Goal: Information Seeking & Learning: Learn about a topic

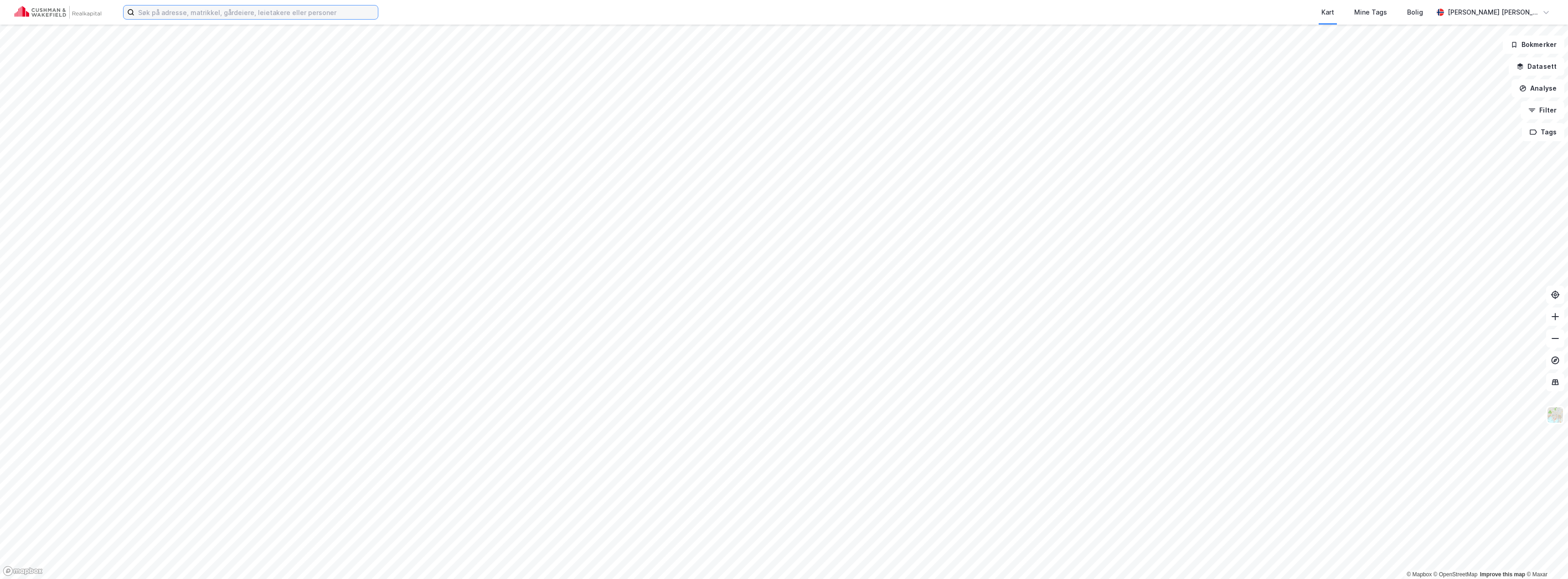
click at [315, 14] on input at bounding box center [256, 12] width 243 height 13
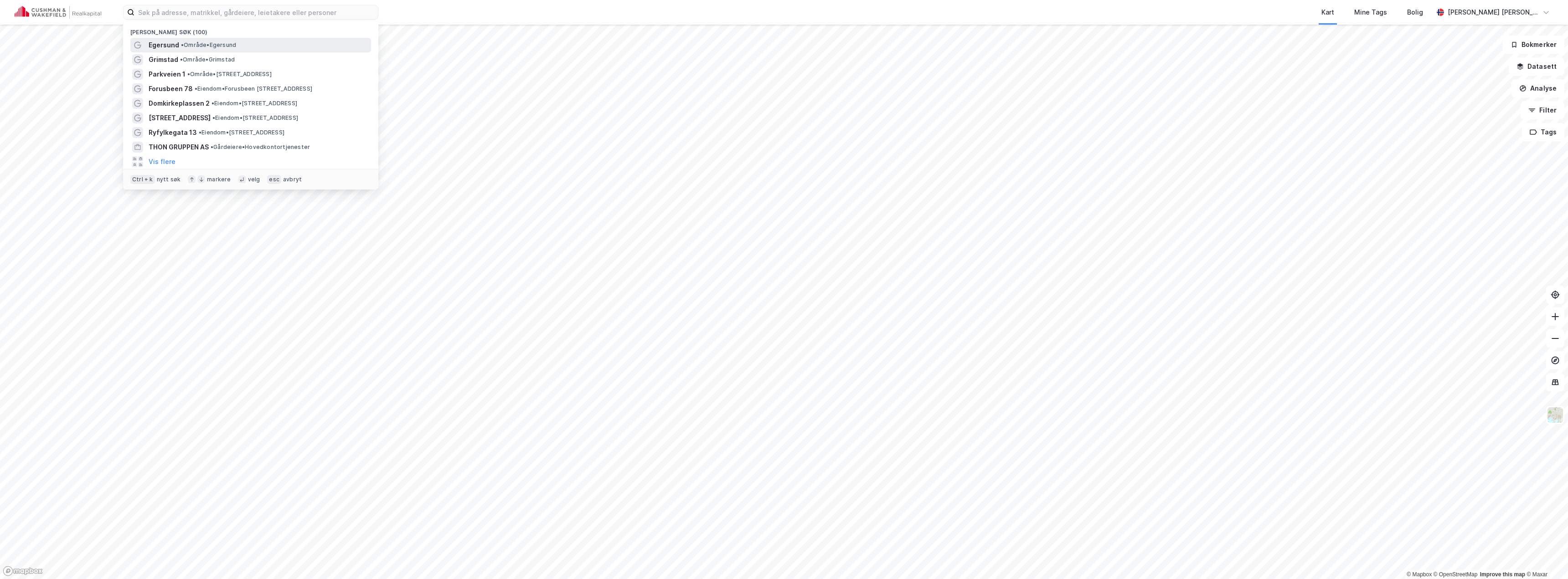
click at [261, 43] on div "Egersund • Område • [GEOGRAPHIC_DATA]" at bounding box center [259, 45] width 220 height 11
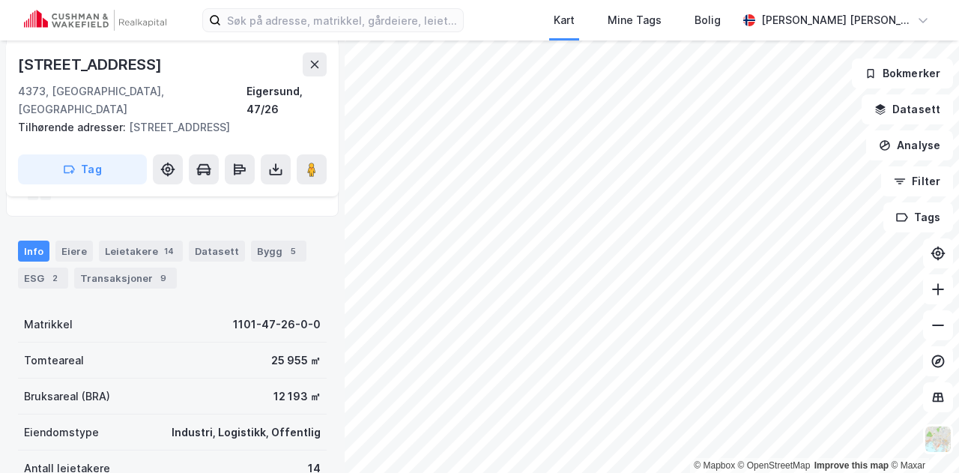
scroll to position [300, 0]
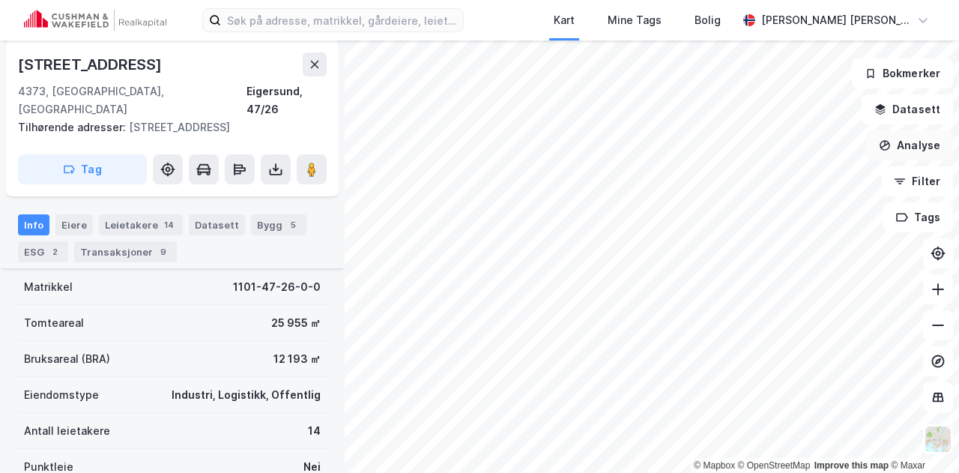
click at [921, 148] on button "Analyse" at bounding box center [909, 145] width 87 height 30
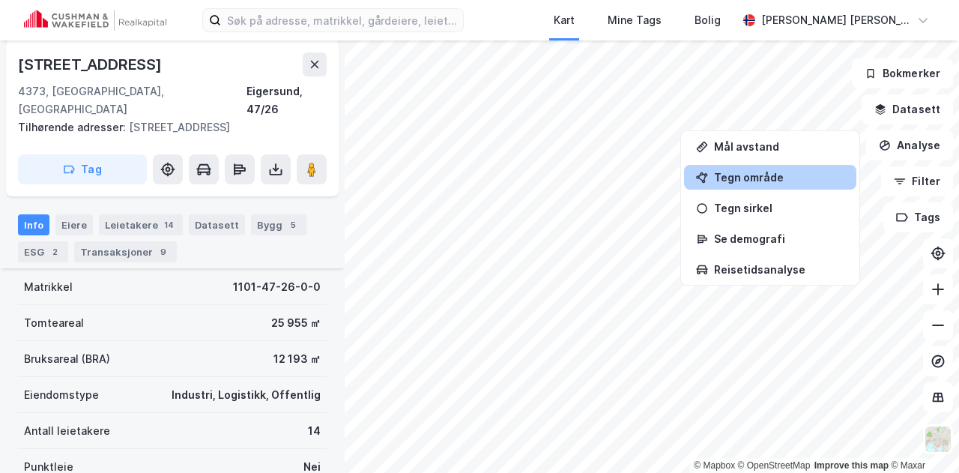
click at [776, 172] on div "Tegn område" at bounding box center [779, 177] width 130 height 13
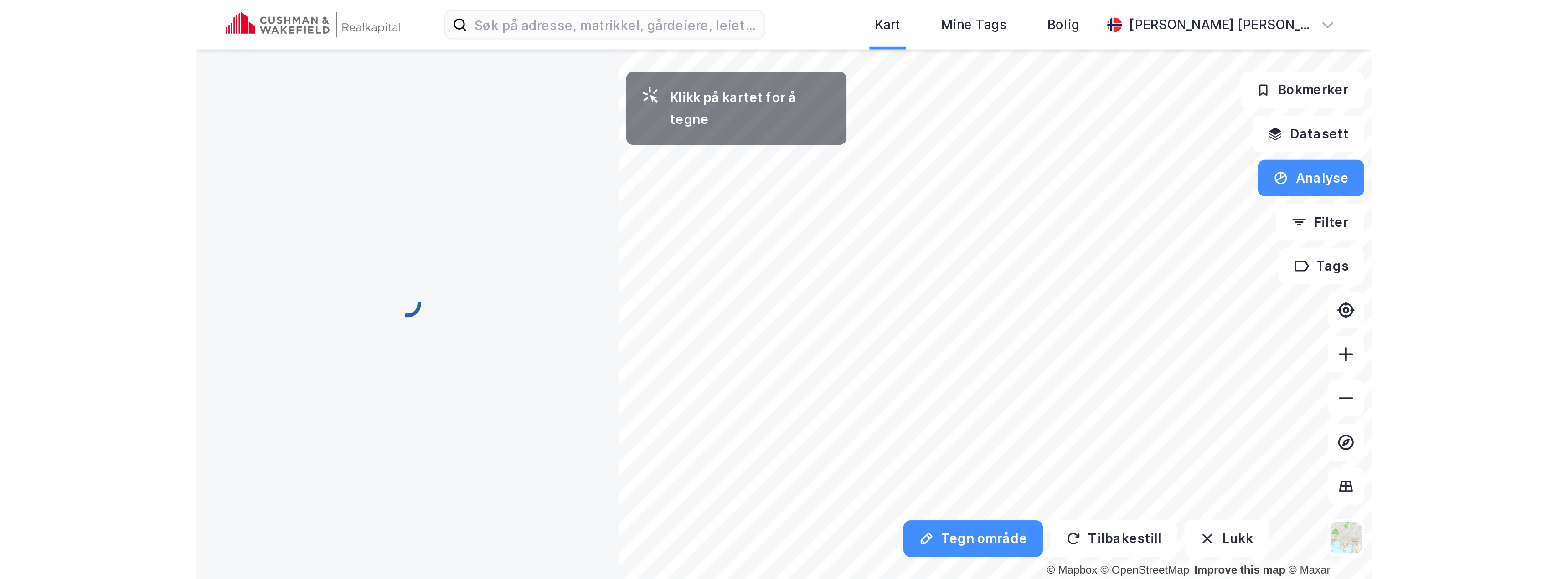
scroll to position [0, 0]
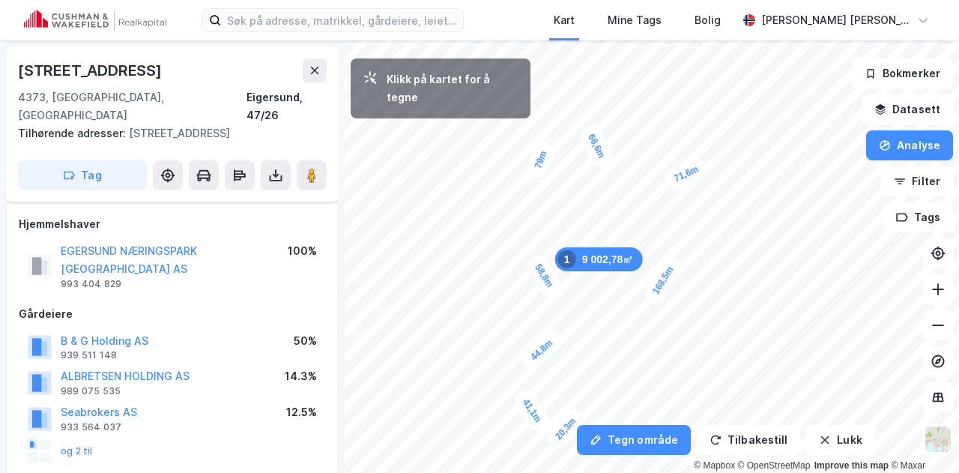
click at [579, 414] on div "20,3m" at bounding box center [565, 428] width 45 height 46
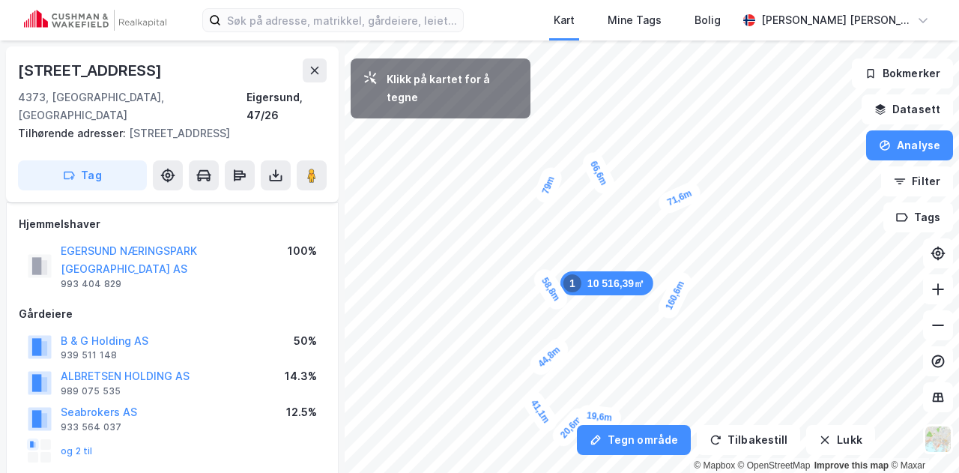
click at [616, 419] on div "19,6m" at bounding box center [600, 416] width 46 height 25
click at [631, 411] on div "9,9m" at bounding box center [622, 415] width 43 height 33
click at [635, 389] on div "12,6m" at bounding box center [633, 400] width 28 height 46
click at [639, 365] on div "13,9m" at bounding box center [637, 378] width 28 height 46
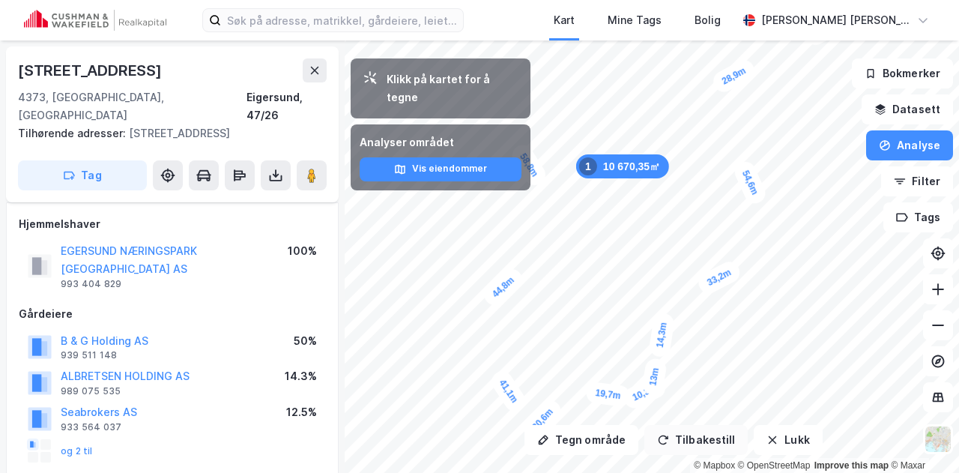
click at [687, 440] on button "Tilbakestill" at bounding box center [695, 440] width 103 height 30
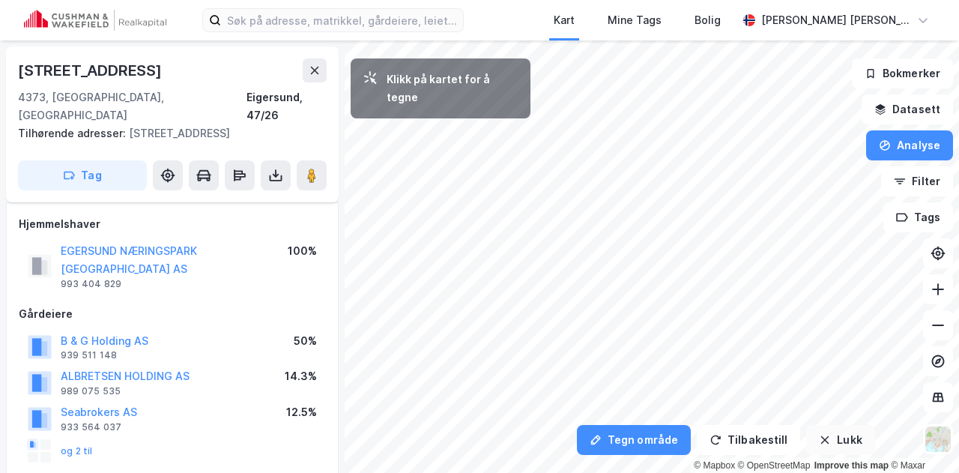
click at [838, 438] on button "Lukk" at bounding box center [840, 440] width 68 height 30
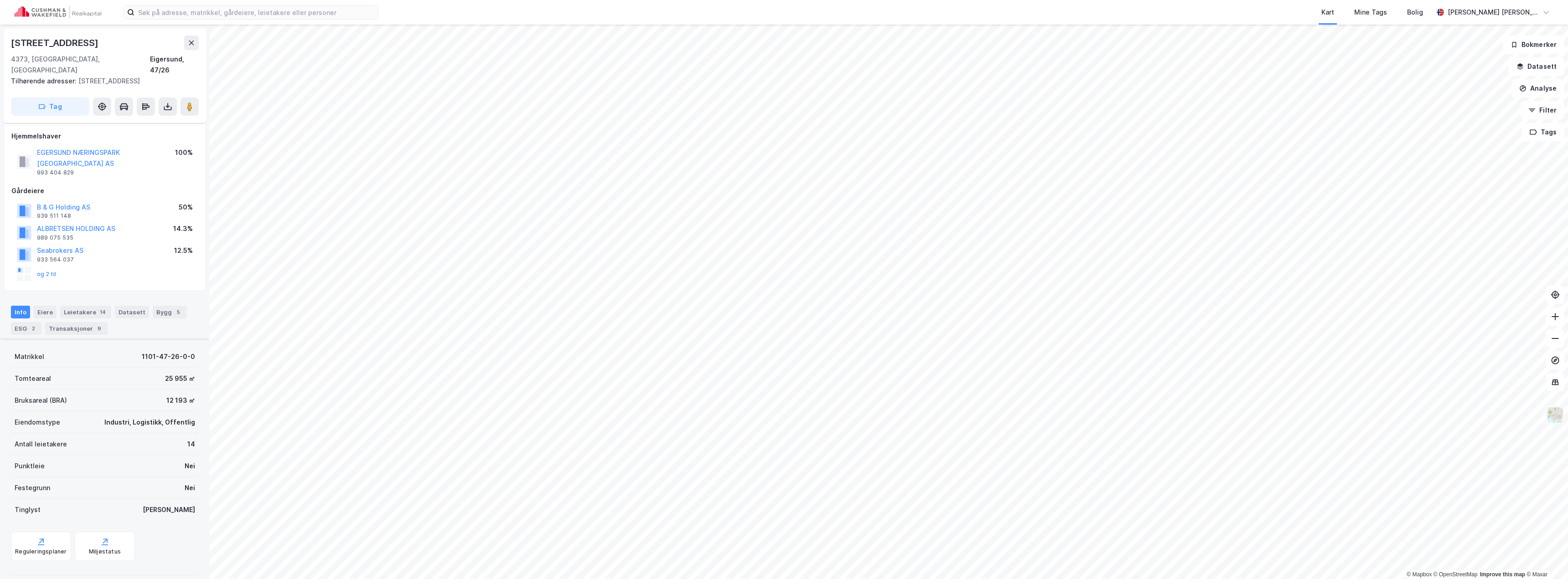
click at [1558, 409] on img at bounding box center [1555, 415] width 17 height 17
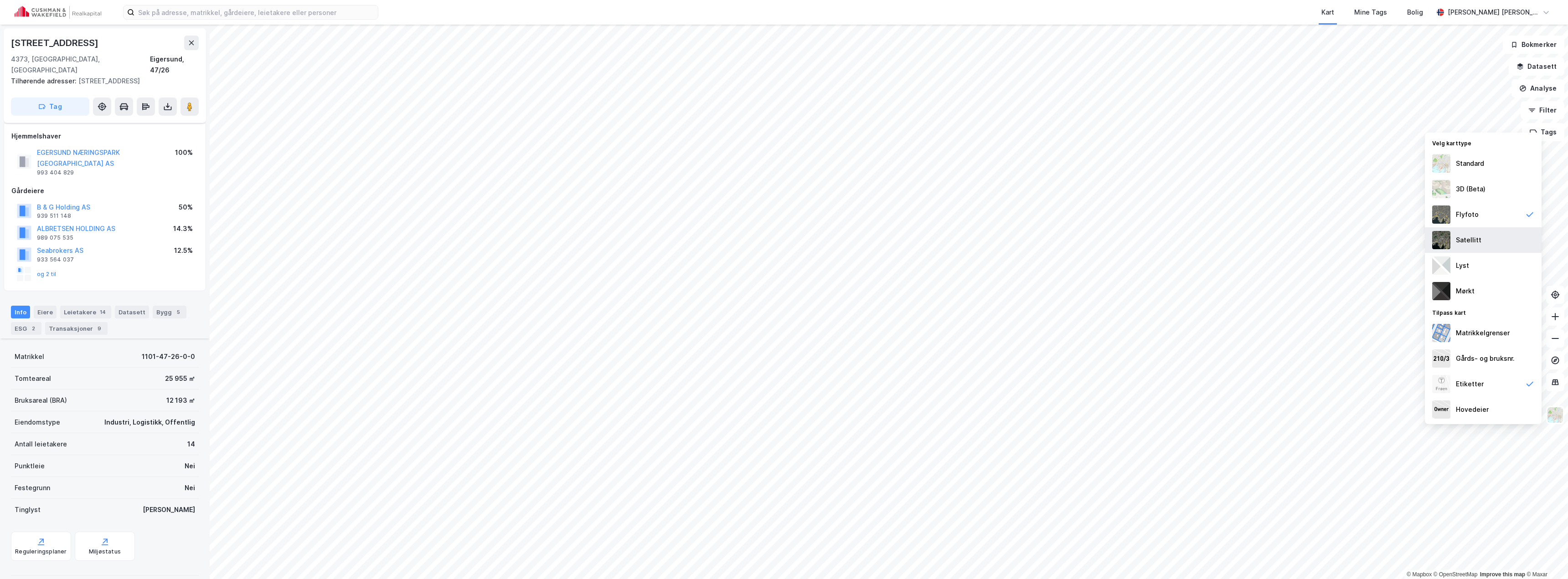
click at [1459, 237] on div "Satellitt" at bounding box center [1469, 240] width 26 height 11
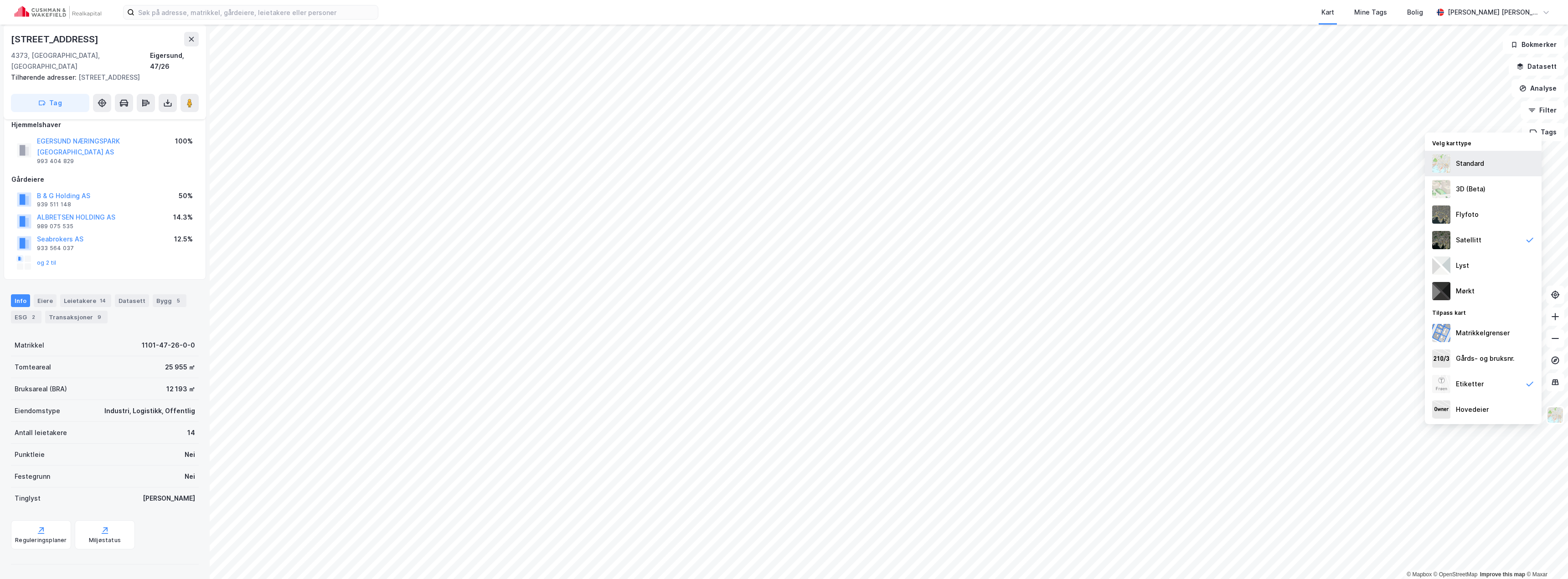
click at [1441, 165] on img at bounding box center [1441, 164] width 18 height 18
click at [1453, 209] on div "Flyfoto" at bounding box center [1483, 215] width 117 height 26
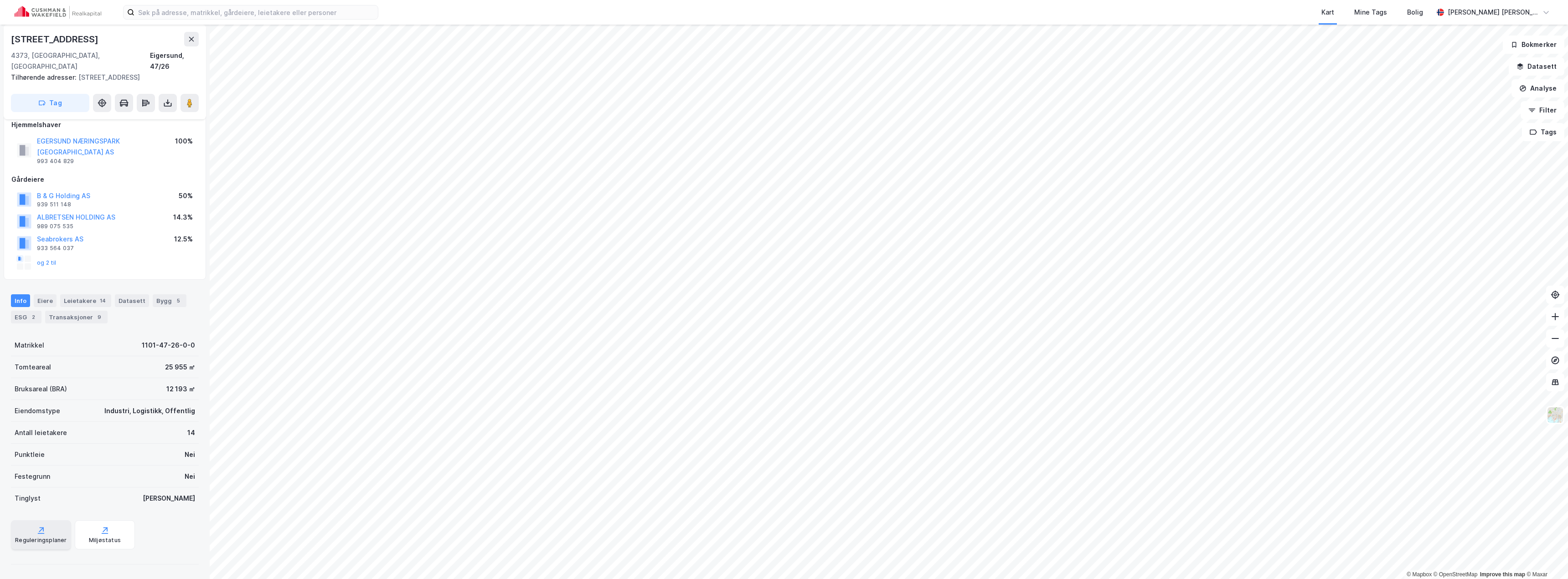
click at [37, 533] on icon at bounding box center [41, 530] width 9 height 9
click at [47, 532] on div "Reguleringsplaner" at bounding box center [41, 535] width 60 height 29
